Goal: Navigation & Orientation: Find specific page/section

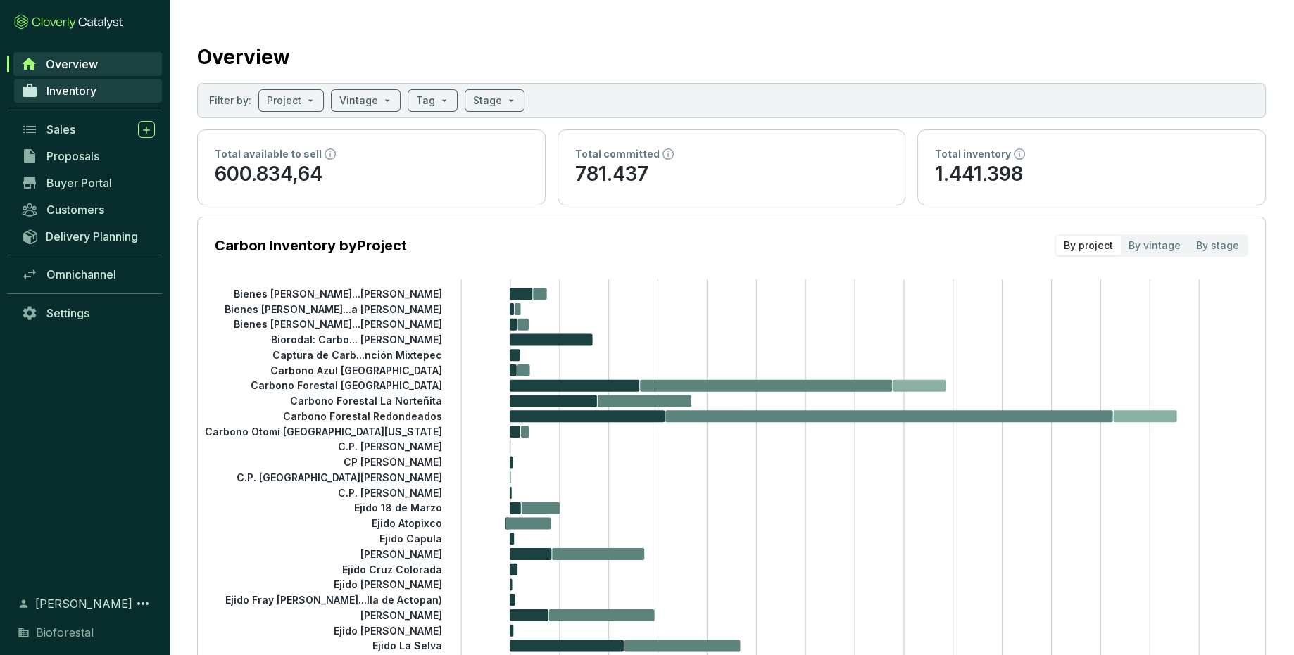
click at [109, 84] on link "Inventory" at bounding box center [88, 91] width 148 height 24
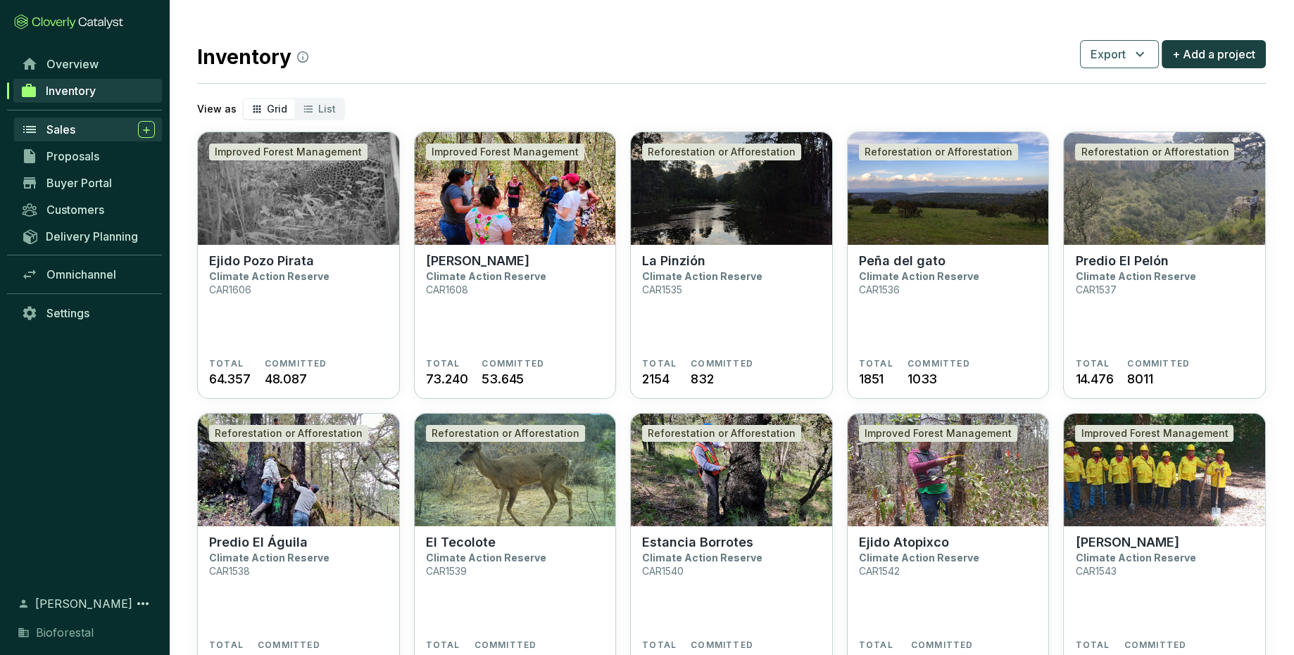
click at [84, 126] on div "Sales" at bounding box center [100, 129] width 108 height 17
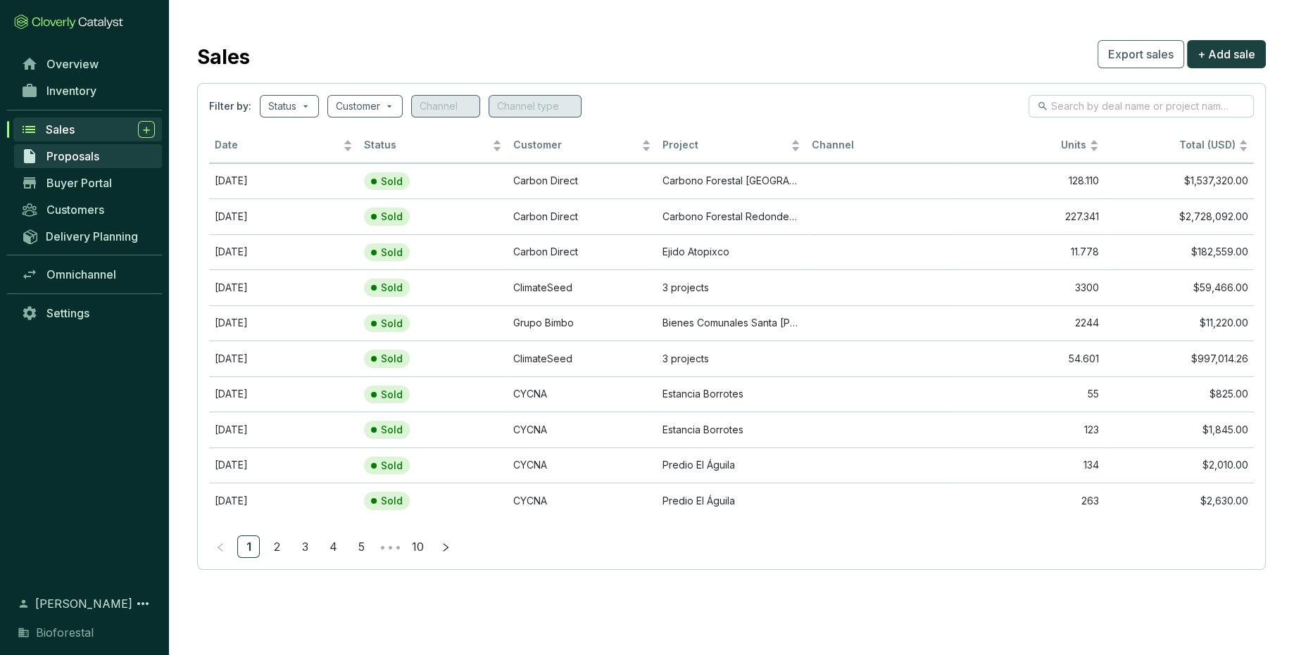
click at [115, 157] on link "Proposals" at bounding box center [88, 156] width 148 height 24
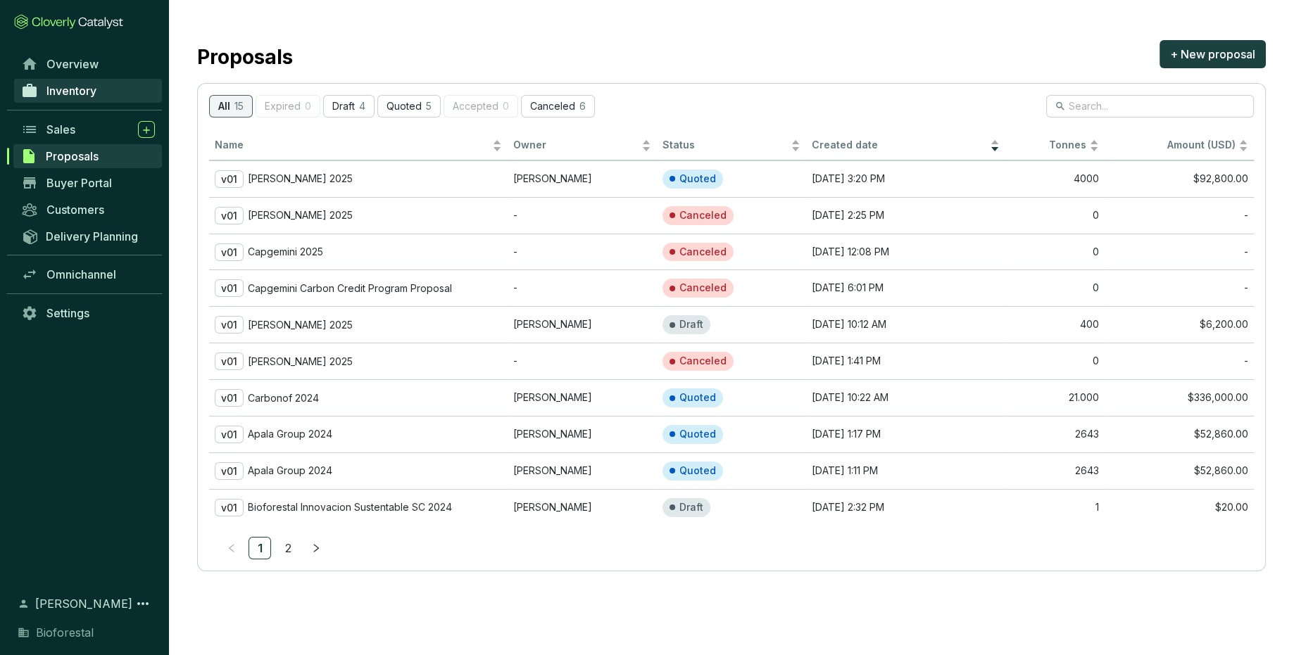
click at [113, 82] on link "Inventory" at bounding box center [88, 91] width 148 height 24
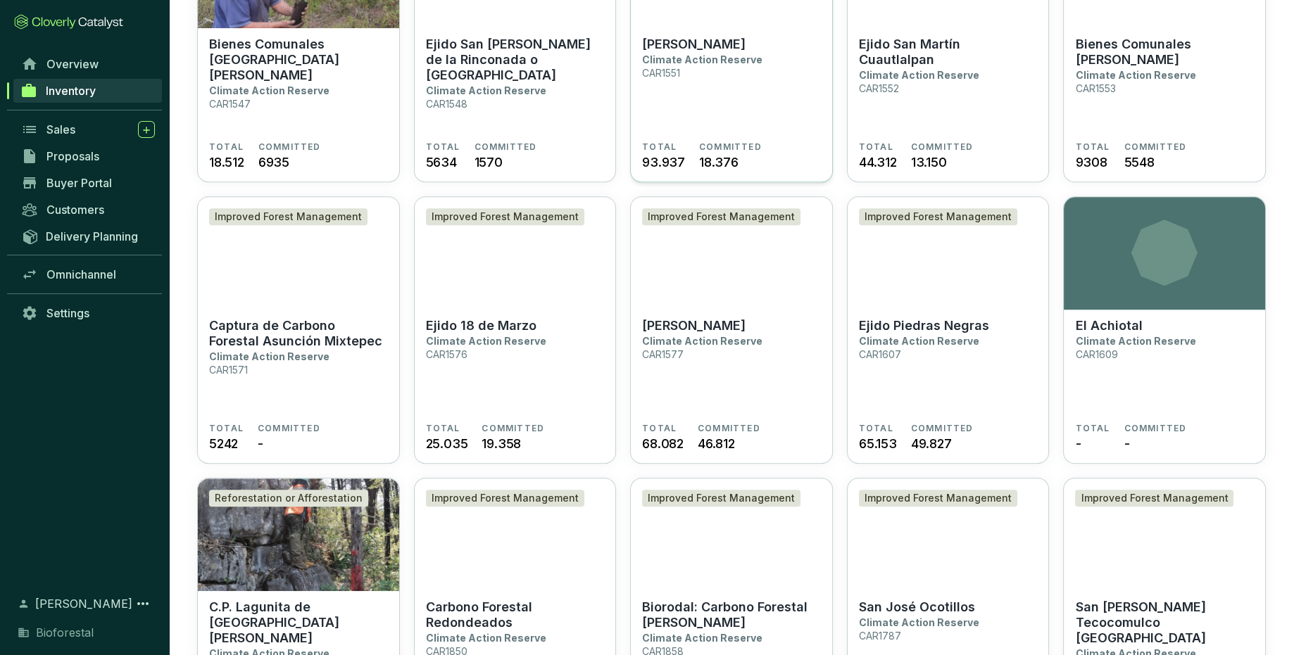
scroll to position [1689, 0]
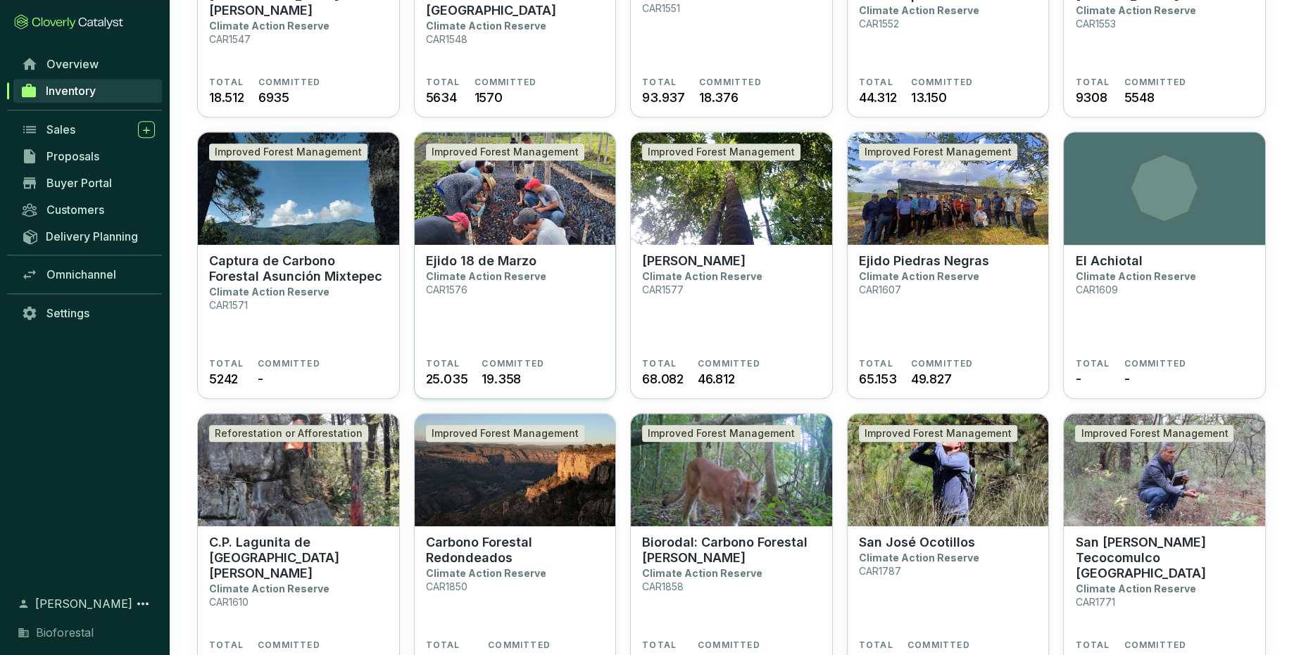
click at [596, 330] on section "Ejido 18 de Marzo Climate Action Reserve CAR1576" at bounding box center [515, 305] width 179 height 105
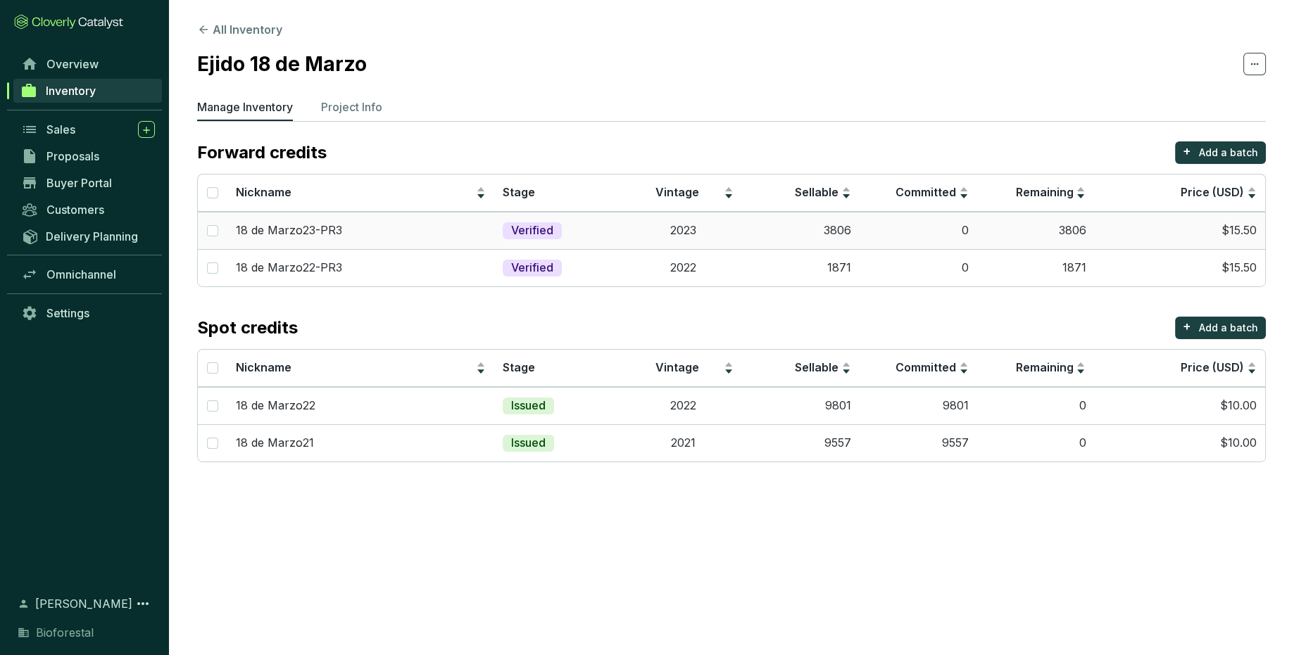
click at [831, 234] on td "3806" at bounding box center [801, 230] width 118 height 37
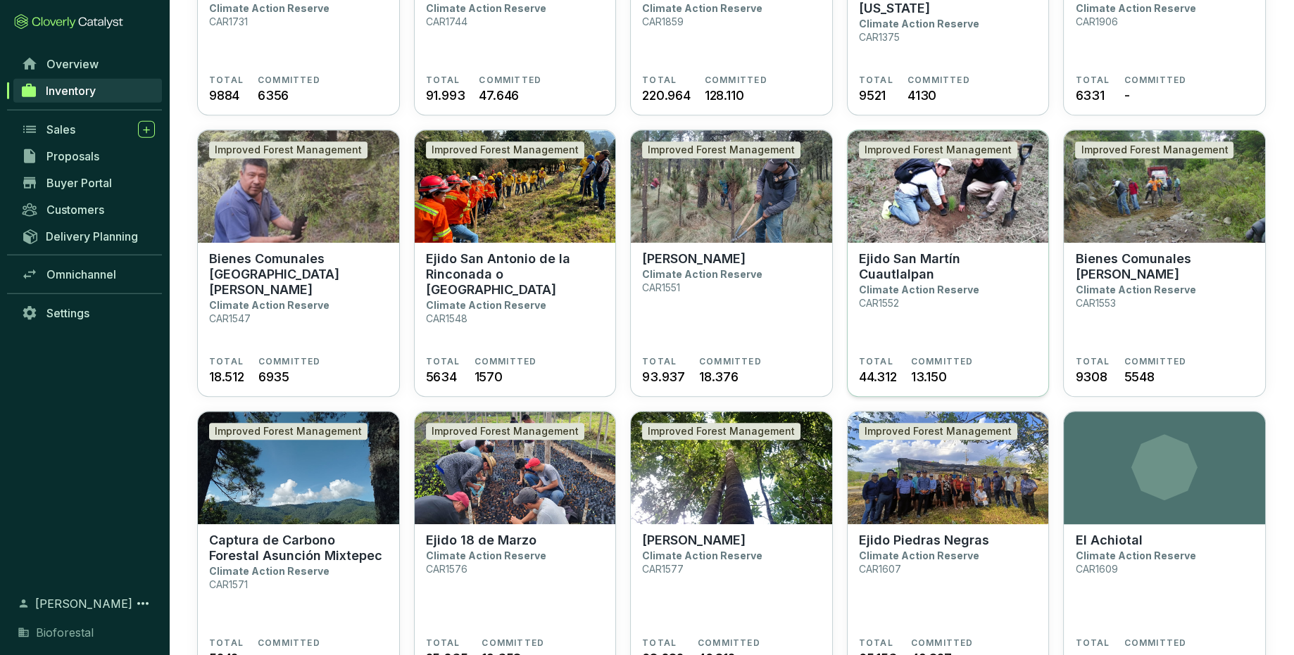
scroll to position [1437, 0]
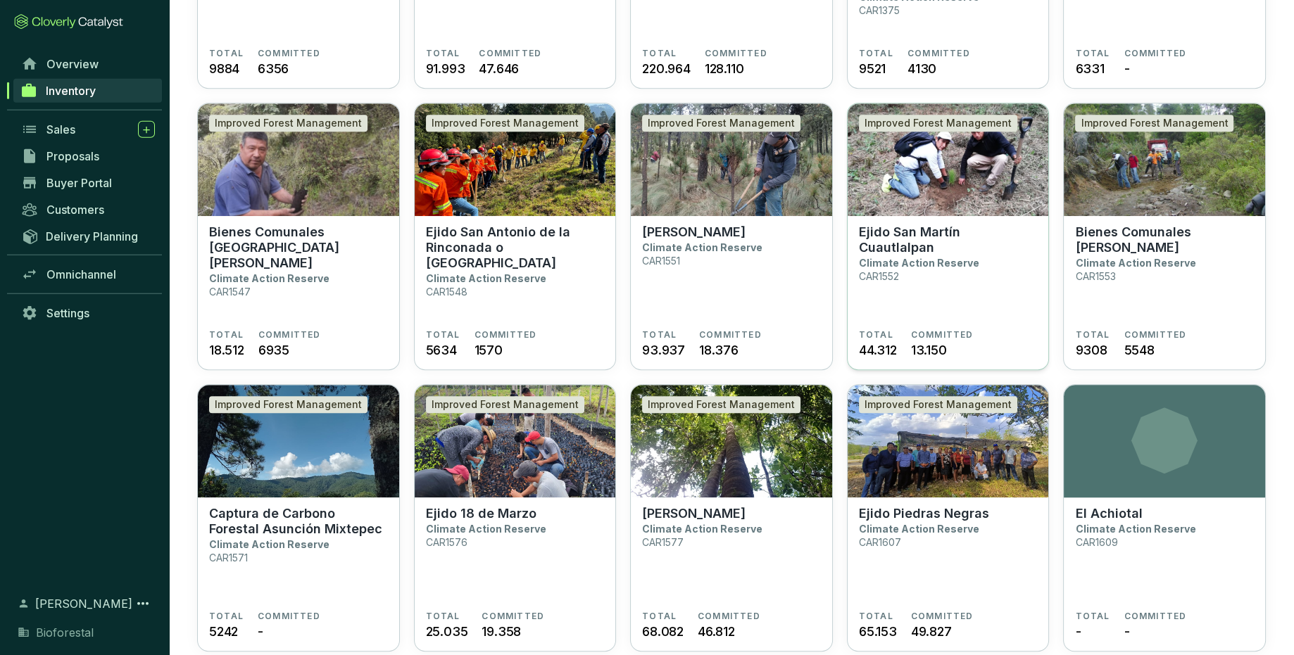
click at [988, 315] on section "Ejido San Martín Cuautlalpan Climate Action Reserve CAR1552" at bounding box center [948, 277] width 179 height 105
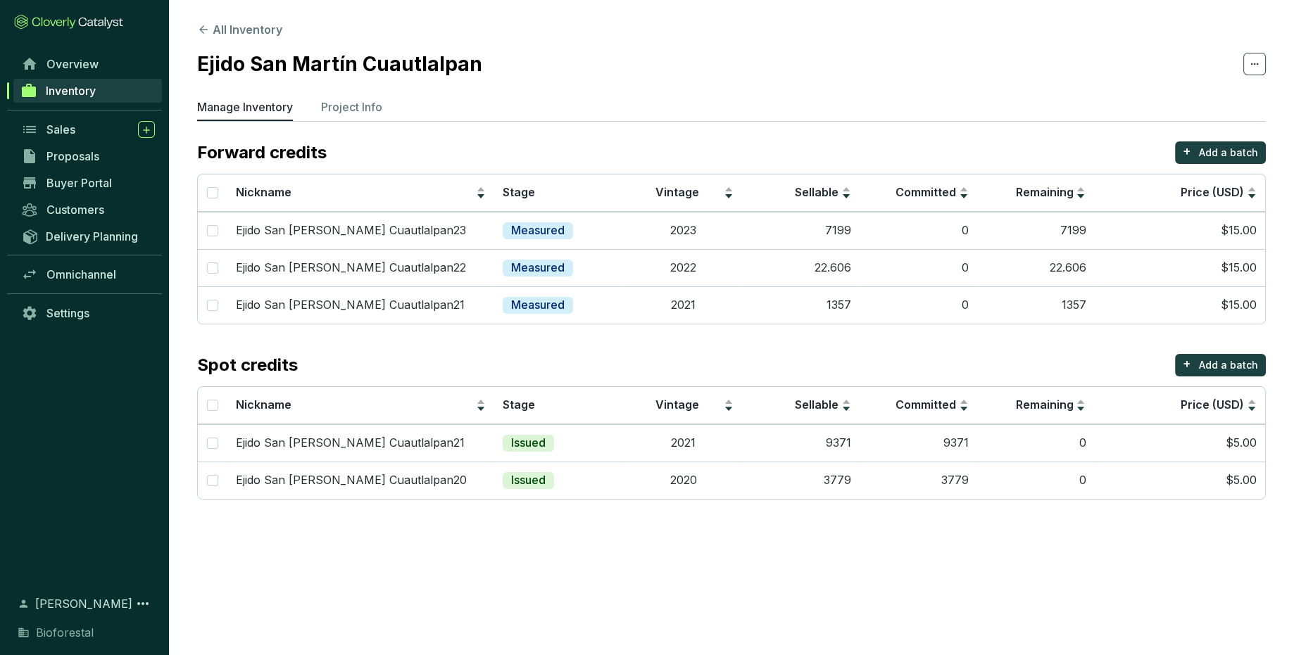
click at [769, 363] on div "Spot credits + Add a batch" at bounding box center [731, 365] width 1069 height 23
click at [115, 92] on link "Inventory" at bounding box center [87, 91] width 149 height 24
